Goal: Task Accomplishment & Management: Manage account settings

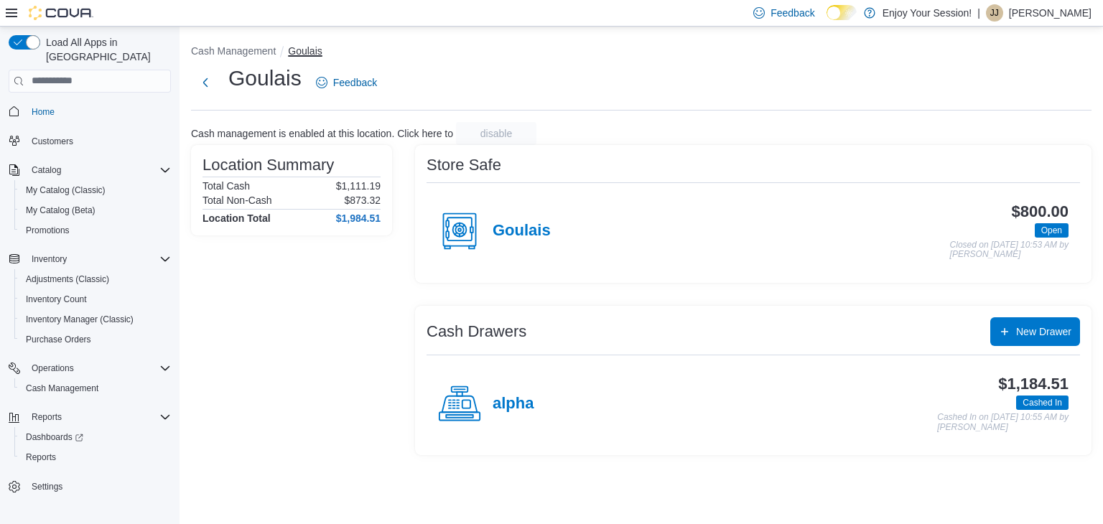
click at [292, 48] on button "Goulais" at bounding box center [305, 50] width 34 height 11
click at [229, 52] on button "Cash Management" at bounding box center [233, 50] width 85 height 11
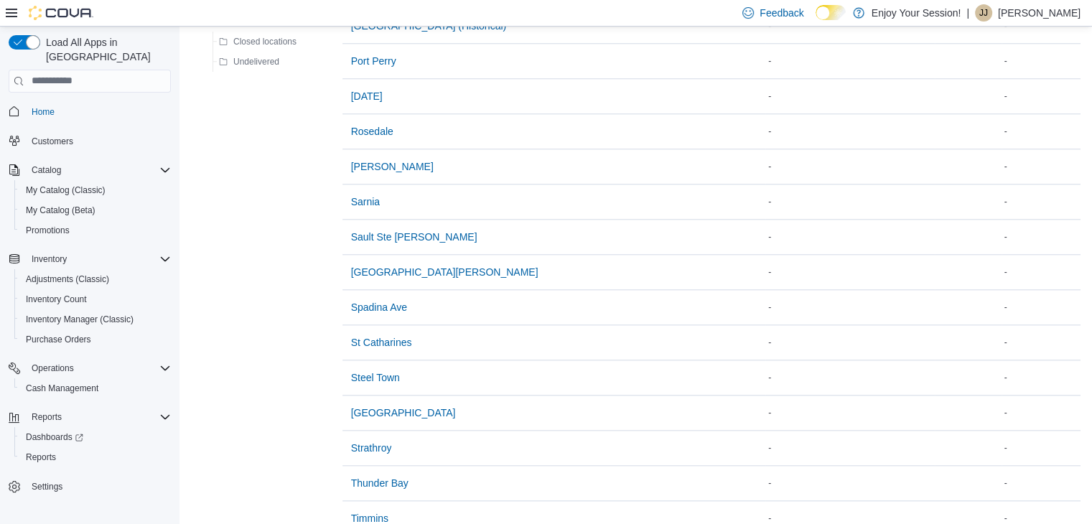
scroll to position [1432, 0]
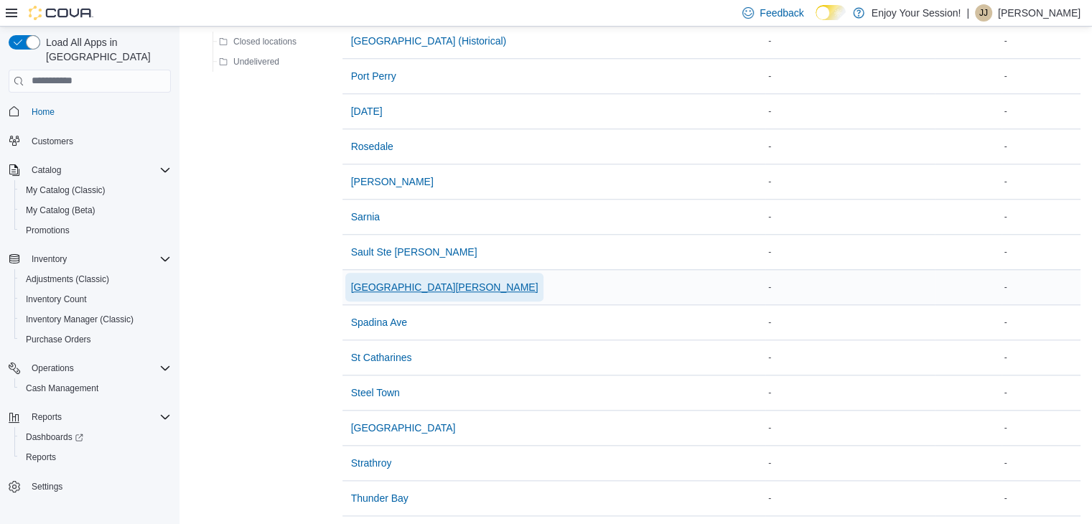
click at [400, 280] on span "Sault Ste Marie - Hillside" at bounding box center [444, 287] width 187 height 14
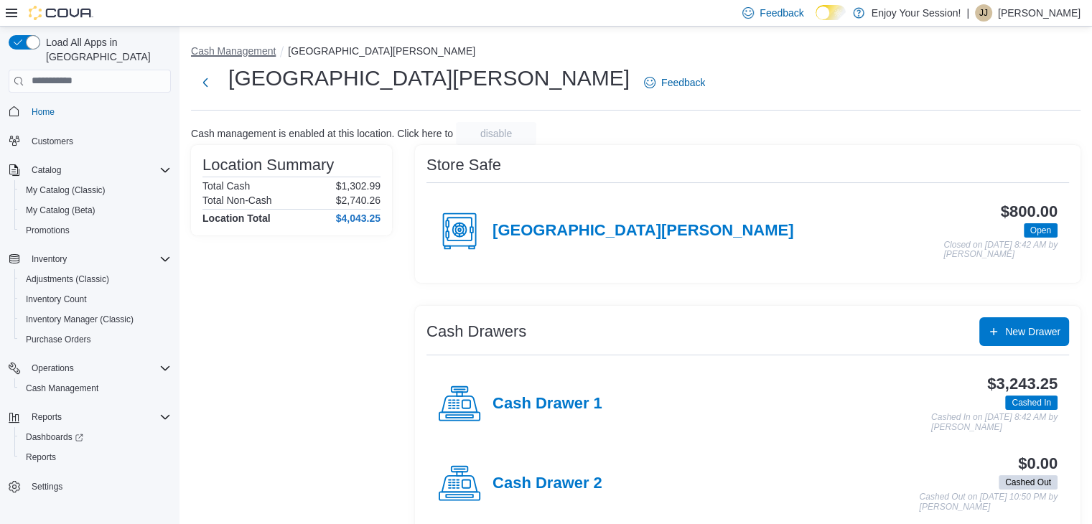
click at [243, 47] on button "Cash Management" at bounding box center [233, 50] width 85 height 11
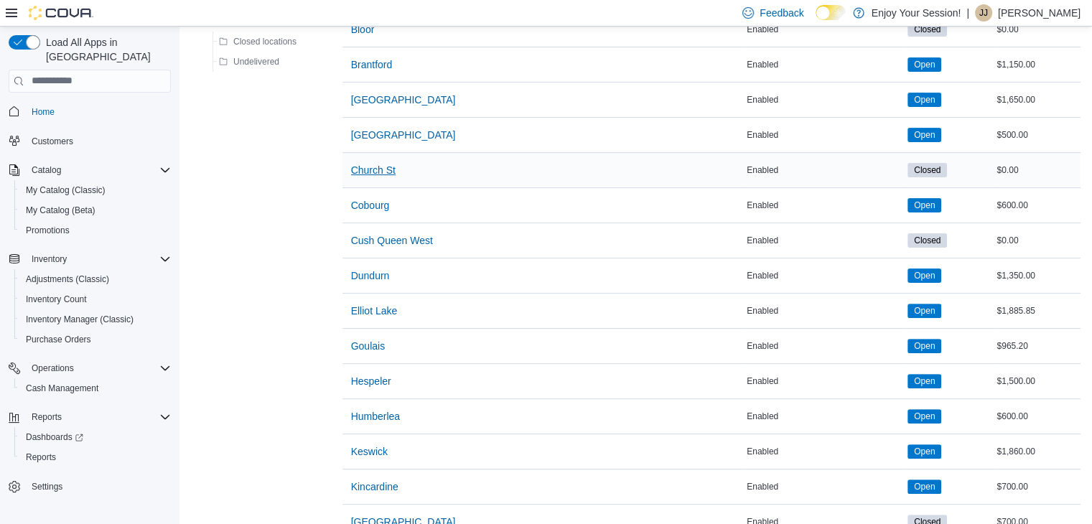
scroll to position [503, 0]
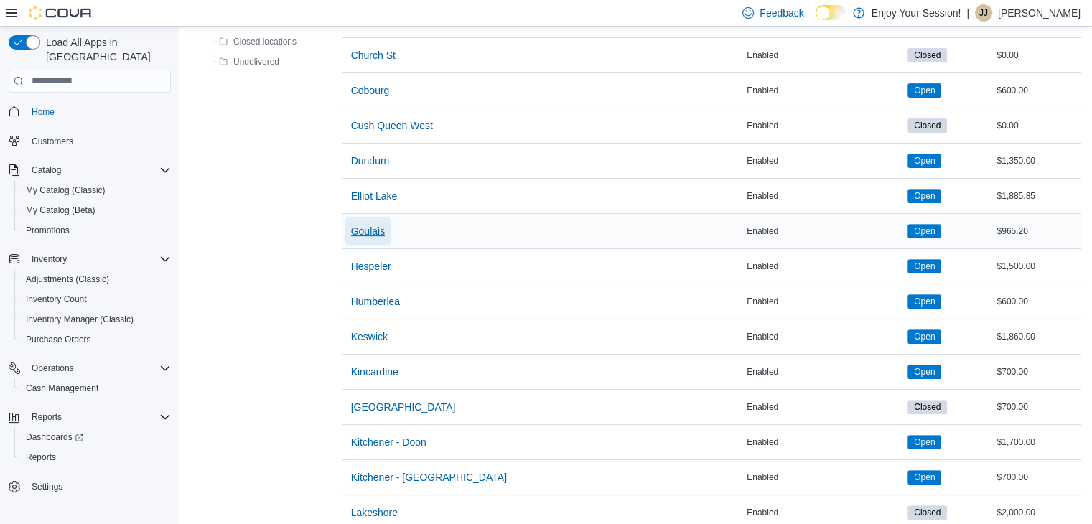
click at [368, 230] on span "Goulais" at bounding box center [368, 231] width 34 height 14
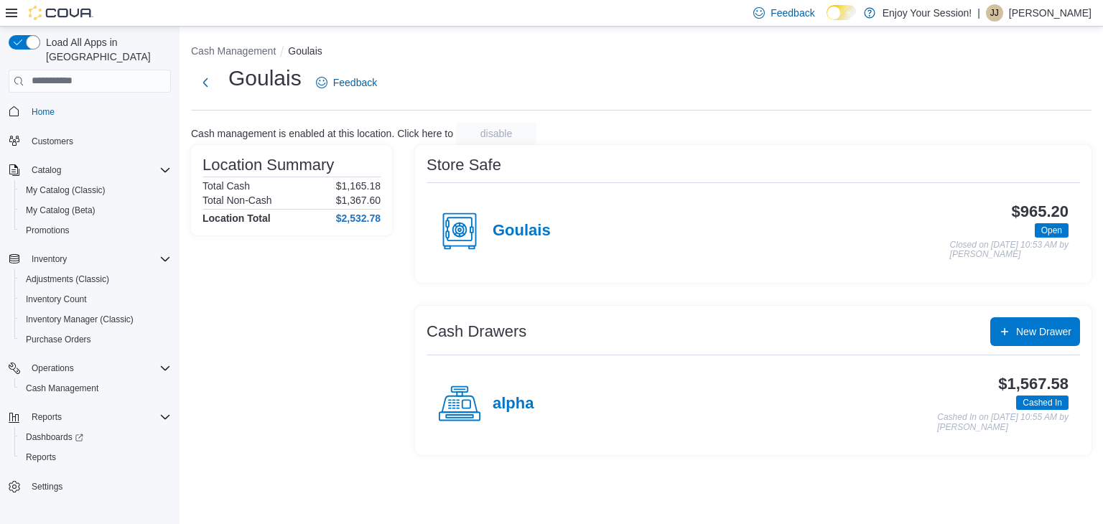
click at [461, 236] on circle at bounding box center [460, 230] width 14 height 14
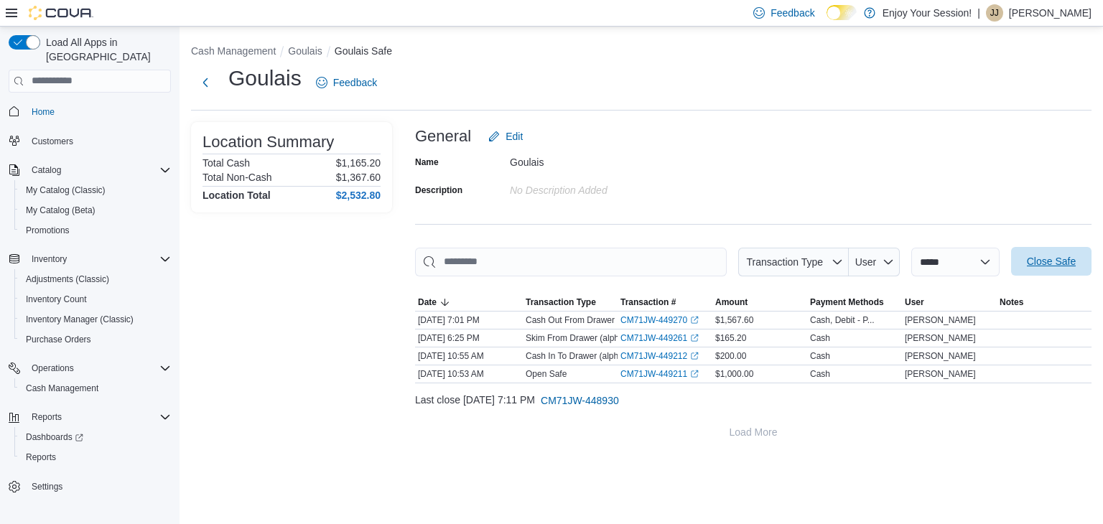
click at [1061, 262] on span "Close Safe" at bounding box center [1051, 261] width 49 height 14
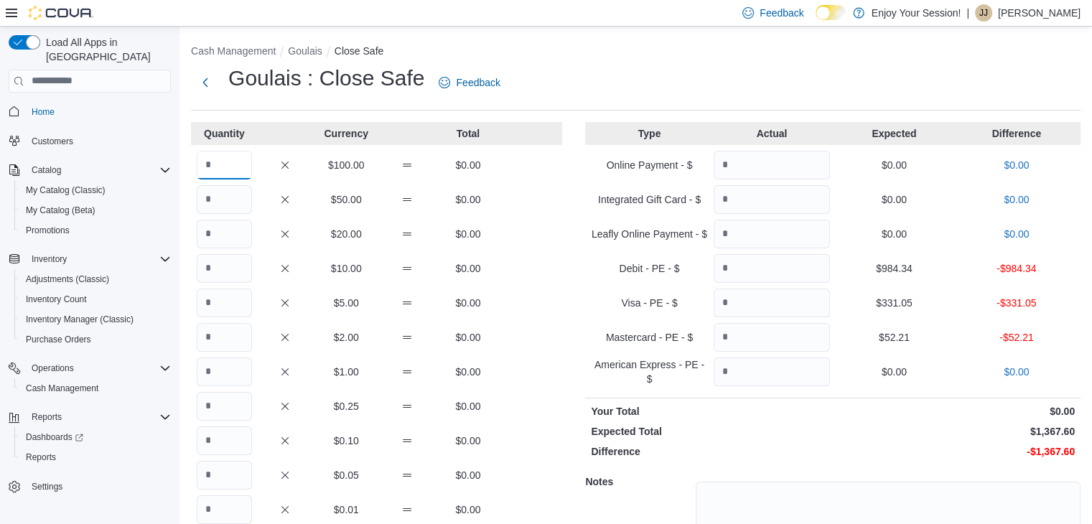
click at [233, 160] on input "Quantity" at bounding box center [224, 165] width 55 height 29
type input "**"
click at [238, 199] on input "Quantity" at bounding box center [224, 199] width 55 height 29
type input "*"
click at [233, 231] on input "Quantity" at bounding box center [224, 234] width 55 height 29
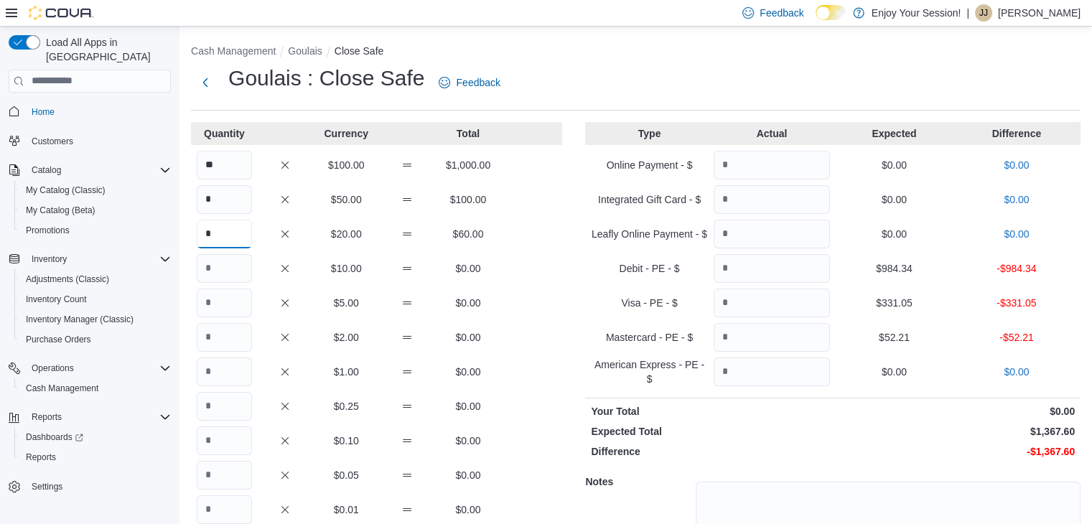
type input "*"
click at [226, 305] on input "Quantity" at bounding box center [224, 303] width 55 height 29
type input "*"
click at [222, 442] on input "Quantity" at bounding box center [224, 441] width 55 height 29
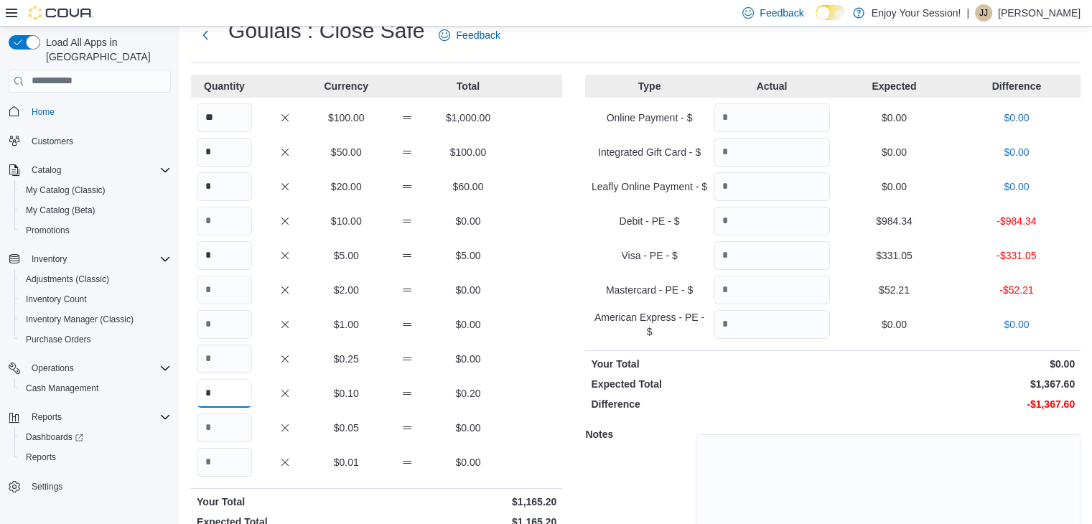
scroll to position [119, 0]
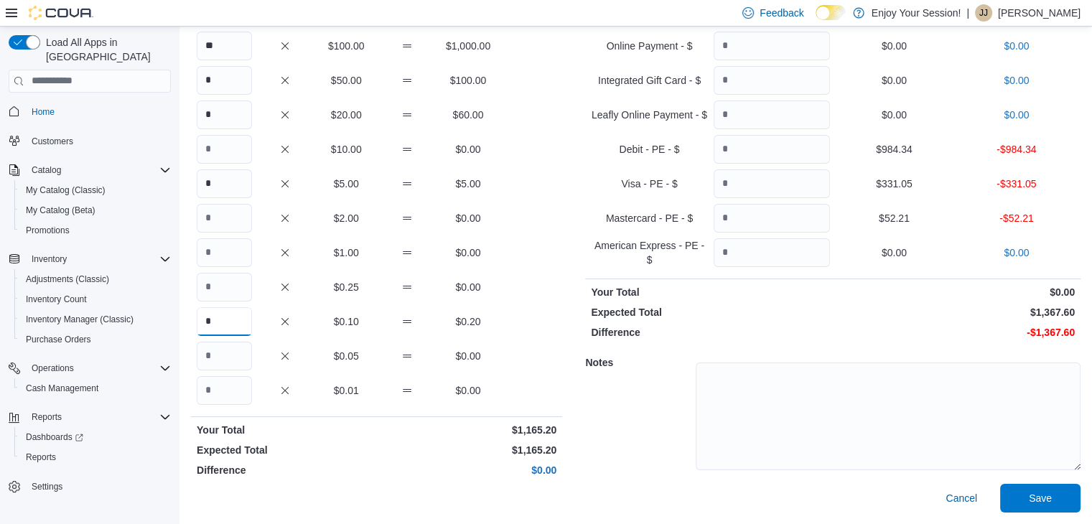
type input "*"
click at [764, 148] on input "Quantity" at bounding box center [772, 149] width 116 height 29
type input "******"
click at [761, 178] on input "Quantity" at bounding box center [772, 183] width 116 height 29
type input "******"
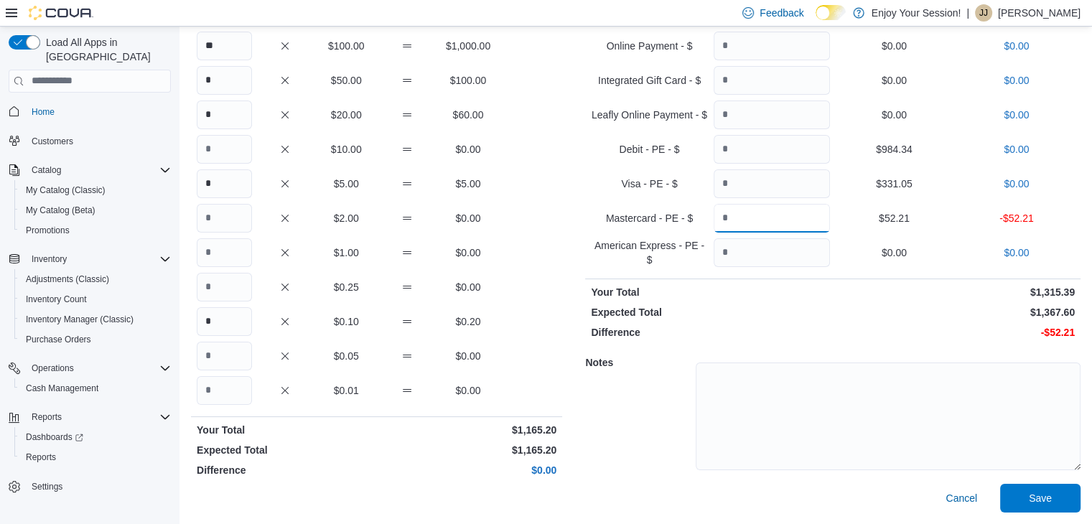
click at [764, 212] on input "Quantity" at bounding box center [772, 218] width 116 height 29
type input "*****"
click at [1052, 497] on span "Save" at bounding box center [1040, 497] width 23 height 14
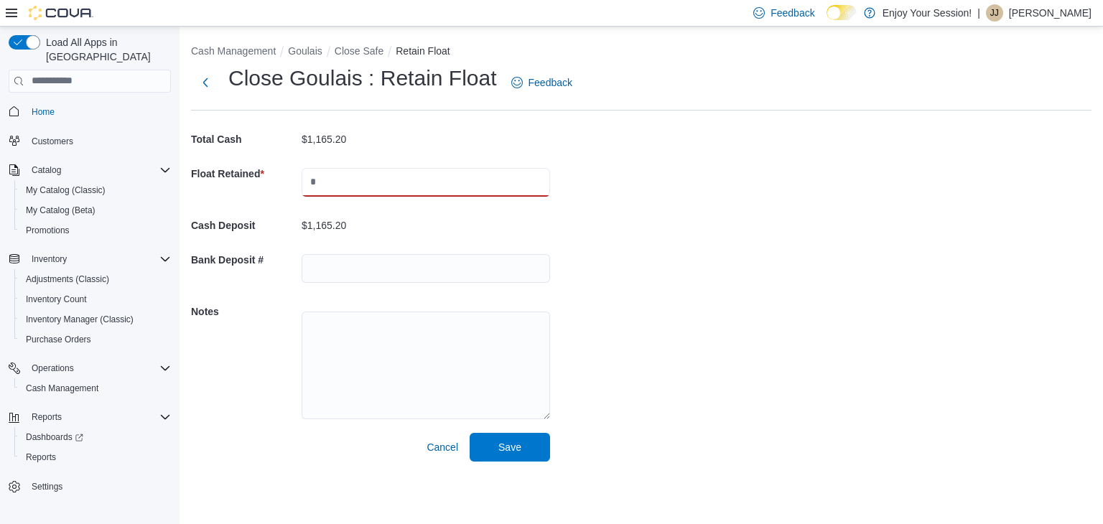
click at [362, 181] on input "text" at bounding box center [426, 182] width 248 height 29
type input "****"
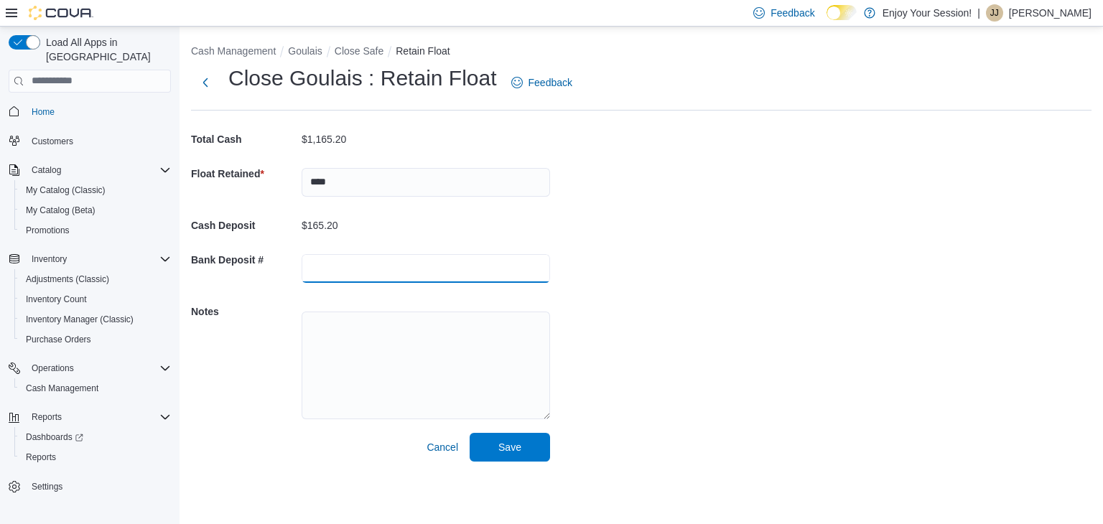
click at [356, 270] on input "text" at bounding box center [426, 268] width 248 height 29
type input "********"
click at [519, 455] on span "Save" at bounding box center [509, 446] width 63 height 29
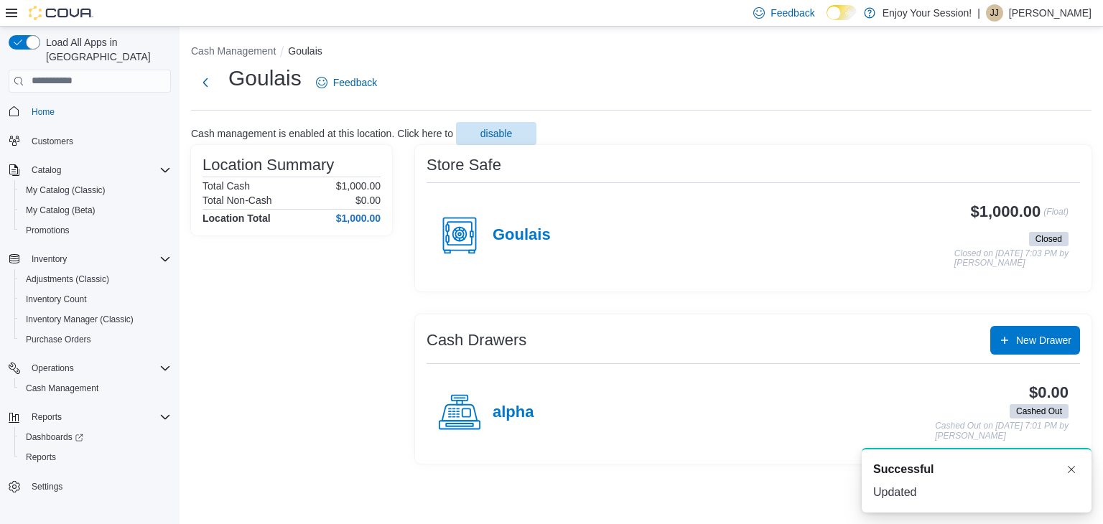
click at [1057, 11] on p "Jacqueline Jones" at bounding box center [1050, 12] width 83 height 17
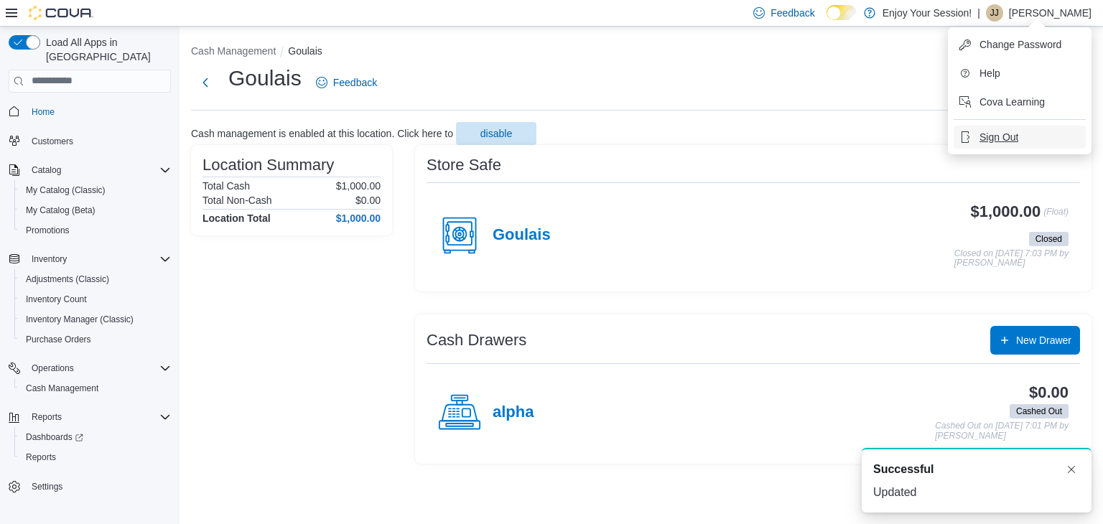
click at [1011, 132] on span "Sign Out" at bounding box center [998, 137] width 39 height 14
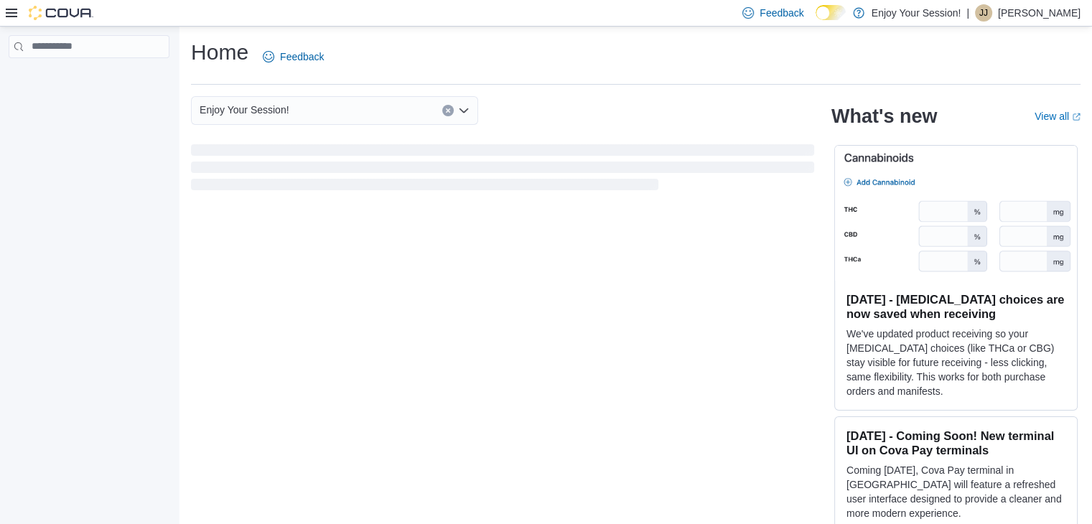
click at [1039, 11] on p "[PERSON_NAME]" at bounding box center [1039, 12] width 83 height 17
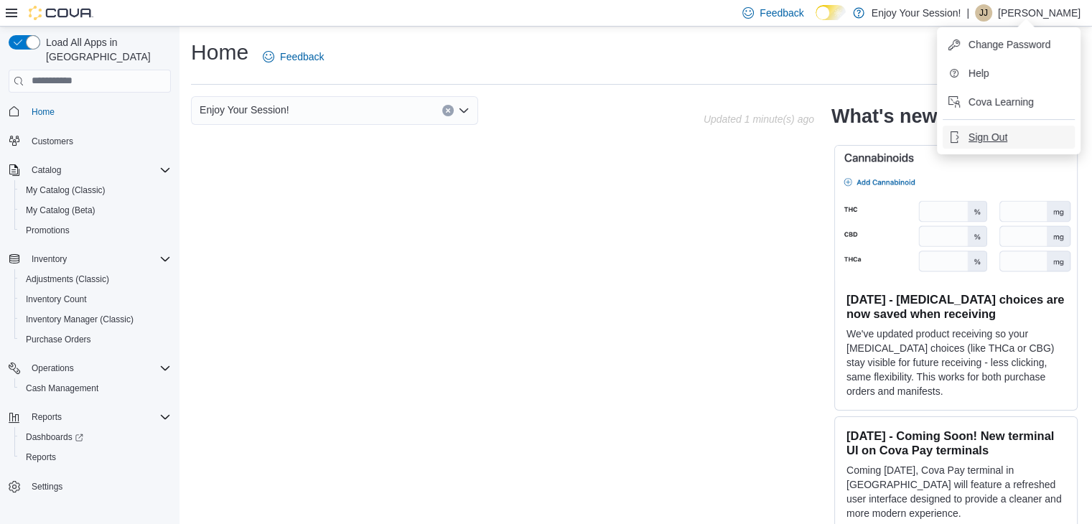
click at [1003, 136] on span "Sign Out" at bounding box center [988, 137] width 39 height 14
